Goal: Task Accomplishment & Management: Complete application form

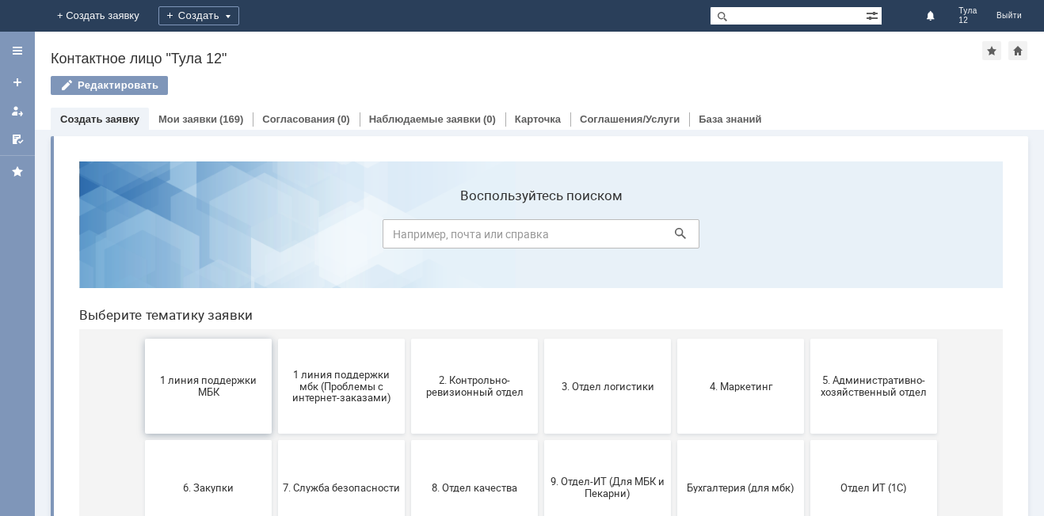
click at [191, 394] on span "1 линия поддержки МБК" at bounding box center [208, 387] width 117 height 24
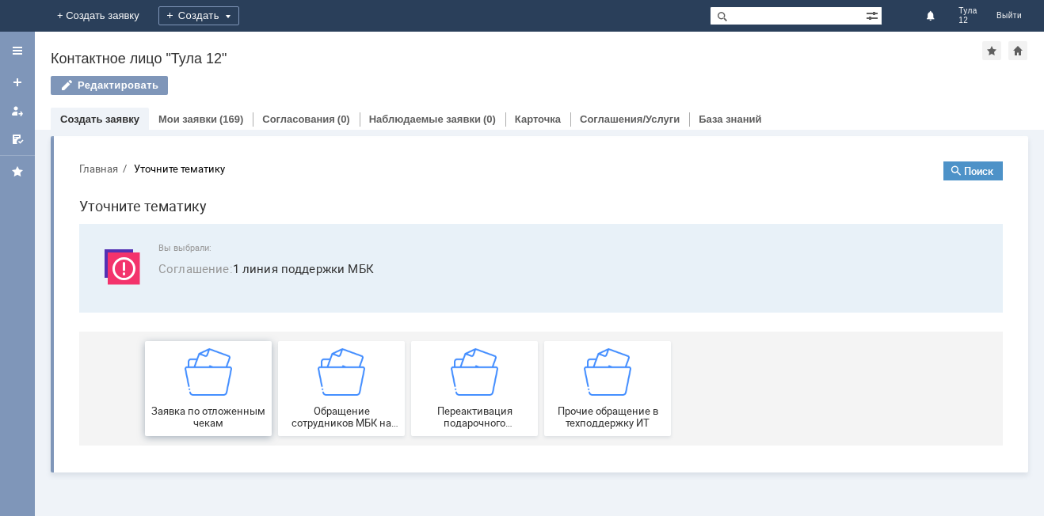
click at [191, 393] on img at bounding box center [209, 373] width 48 height 48
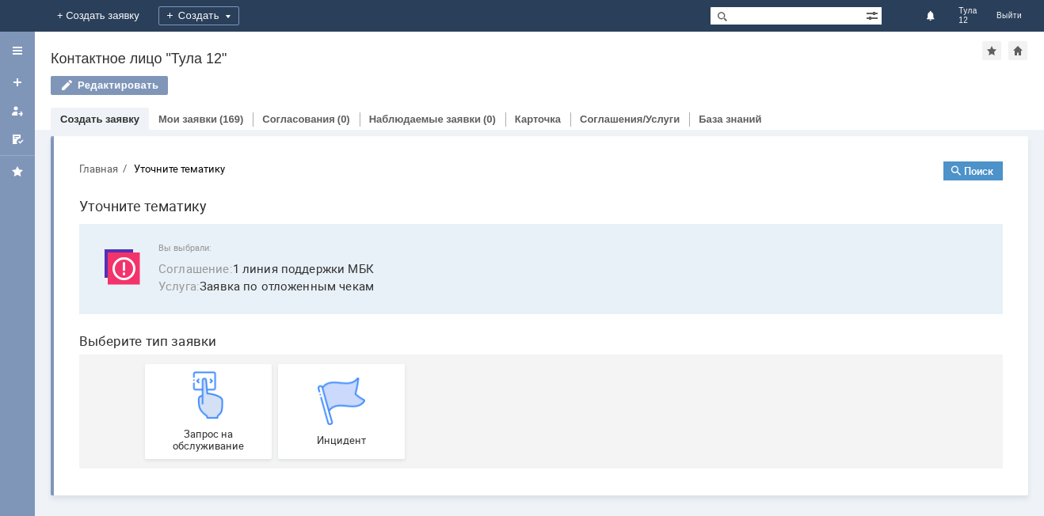
click at [191, 393] on img at bounding box center [209, 395] width 48 height 48
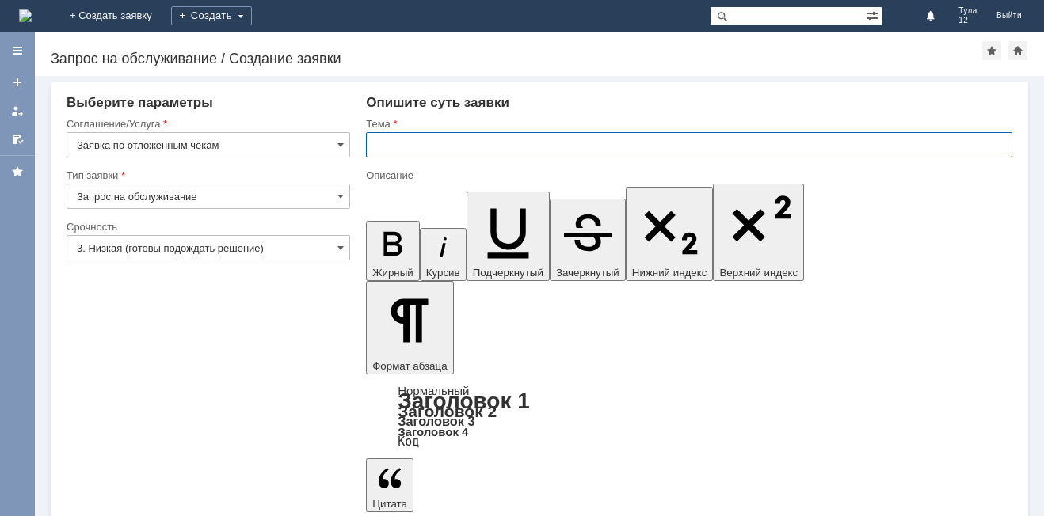
click at [440, 146] on input "text" at bounding box center [689, 144] width 646 height 25
type input "отложенные чеки"
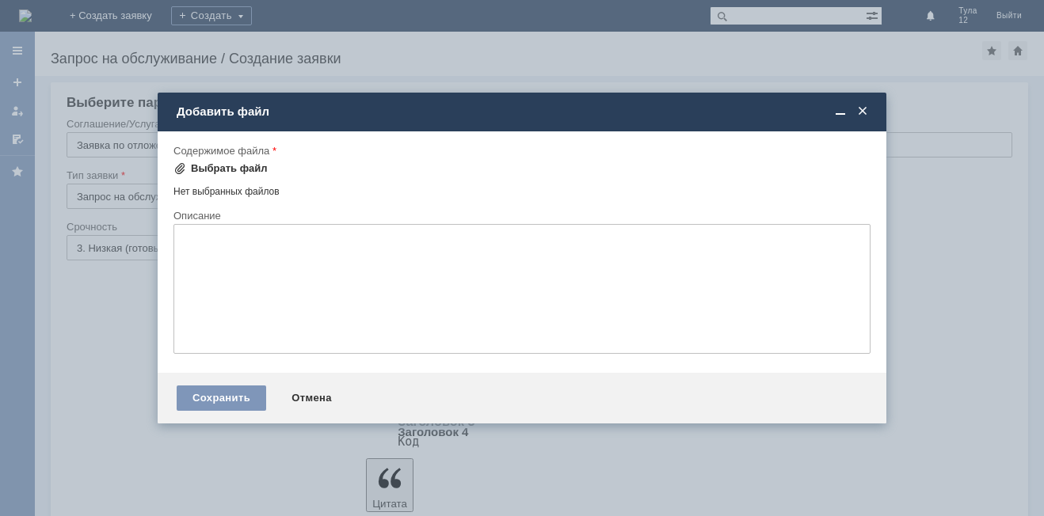
click at [225, 163] on div "Выбрать файл" at bounding box center [229, 168] width 77 height 13
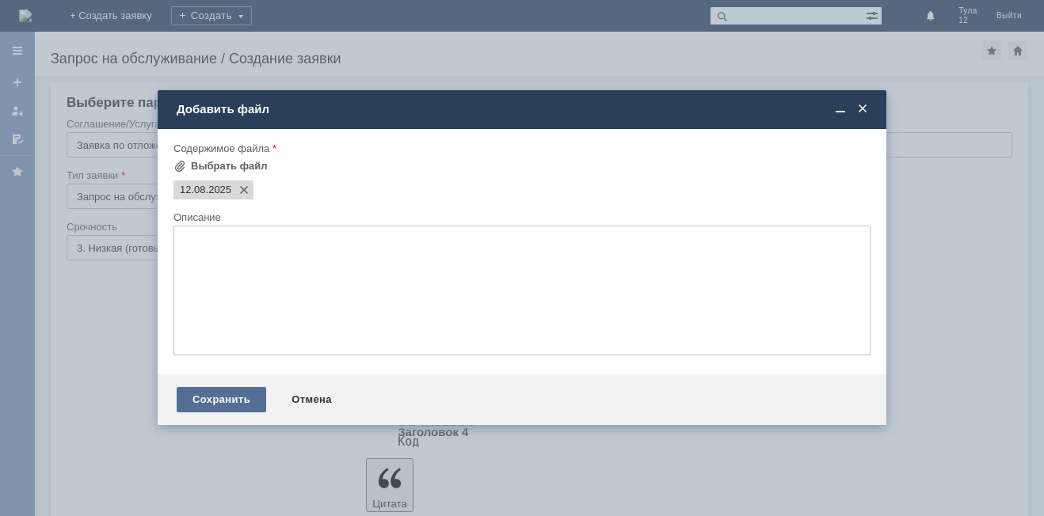
click at [213, 402] on div "Сохранить" at bounding box center [222, 399] width 90 height 25
